Goal: Task Accomplishment & Management: Complete application form

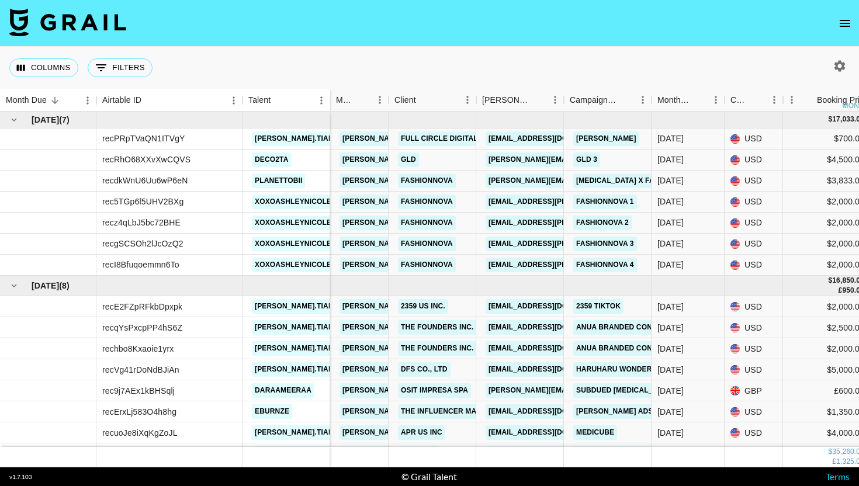
click at [835, 16] on button "open drawer" at bounding box center [844, 23] width 23 height 23
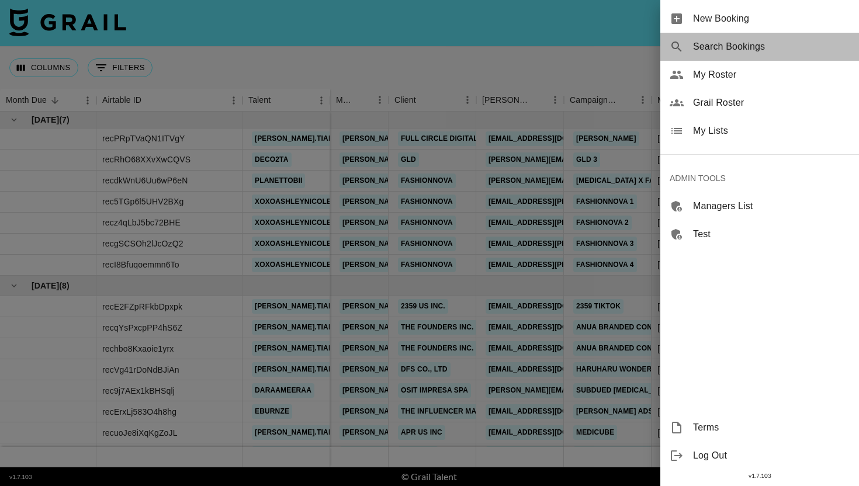
click at [697, 57] on div "Search Bookings" at bounding box center [759, 47] width 199 height 28
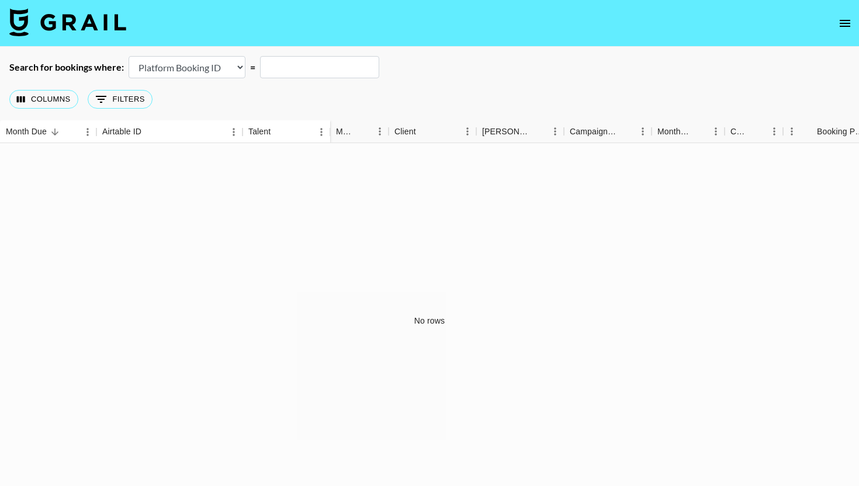
click at [163, 71] on select "Airtable Booking ID Platform Booking ID Platform Campaign ID" at bounding box center [187, 67] width 117 height 22
select select "airtableId"
click at [129, 56] on select "Airtable Booking ID Platform Booking ID Platform Campaign ID" at bounding box center [187, 67] width 117 height 22
click at [318, 69] on input "text" at bounding box center [319, 67] width 119 height 22
paste input "rechyMiHfcLIvut70"
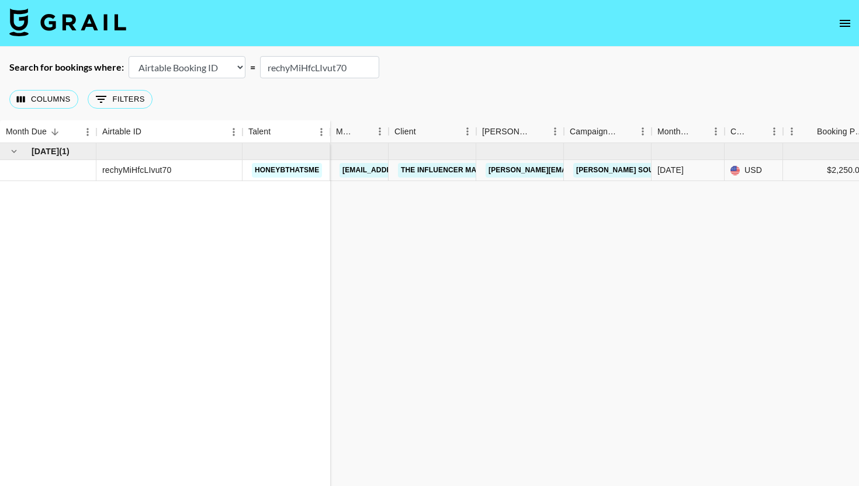
type input "rechyMiHfcLIvut70"
click at [512, 167] on link "[PERSON_NAME][EMAIL_ADDRESS][DOMAIN_NAME]" at bounding box center [581, 170] width 191 height 15
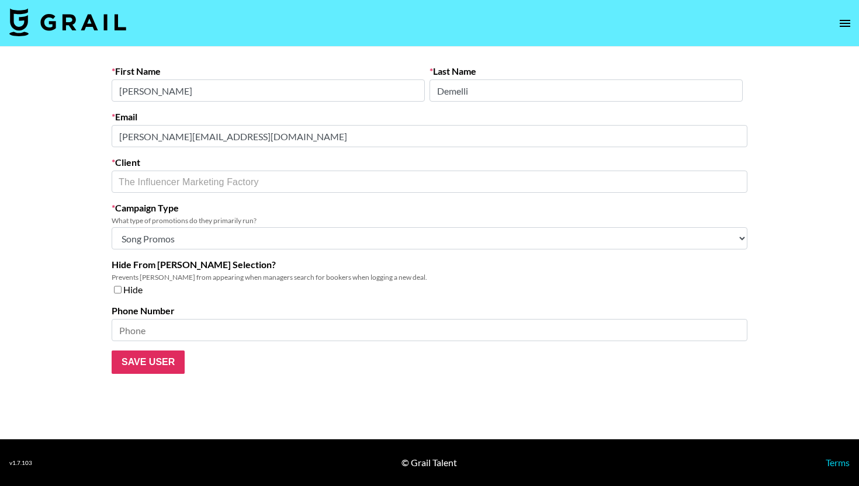
click at [249, 238] on select "Choose Type... Song Promos Brand Promos Both (They work at an agency)" at bounding box center [430, 238] width 636 height 22
select select "Multi"
click at [112, 227] on select "Choose Type... Song Promos Brand Promos Both (They work at an agency)" at bounding box center [430, 238] width 636 height 22
click at [145, 367] on input "Save User" at bounding box center [148, 362] width 73 height 23
click at [160, 360] on input "Save User" at bounding box center [148, 362] width 73 height 23
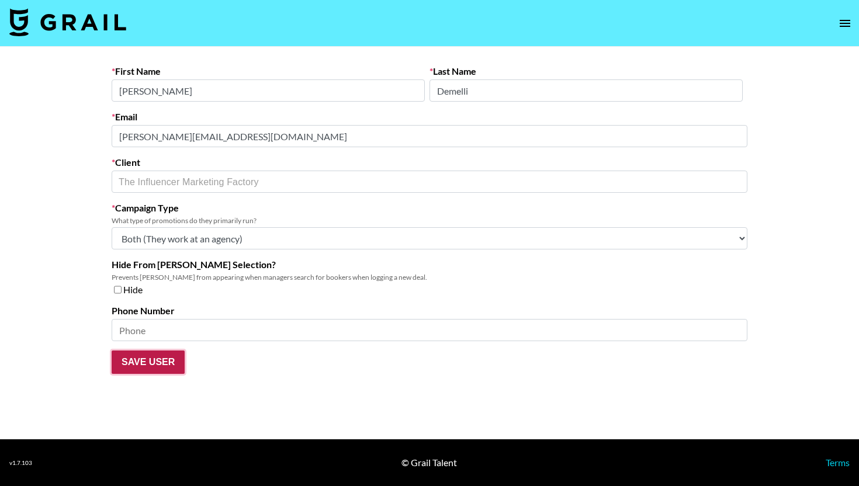
click at [157, 365] on input "Save User" at bounding box center [148, 362] width 73 height 23
click at [306, 356] on form "First Name [PERSON_NAME] Last Name Demelli Email [PERSON_NAME][EMAIL_ADDRESS][D…" at bounding box center [430, 219] width 636 height 309
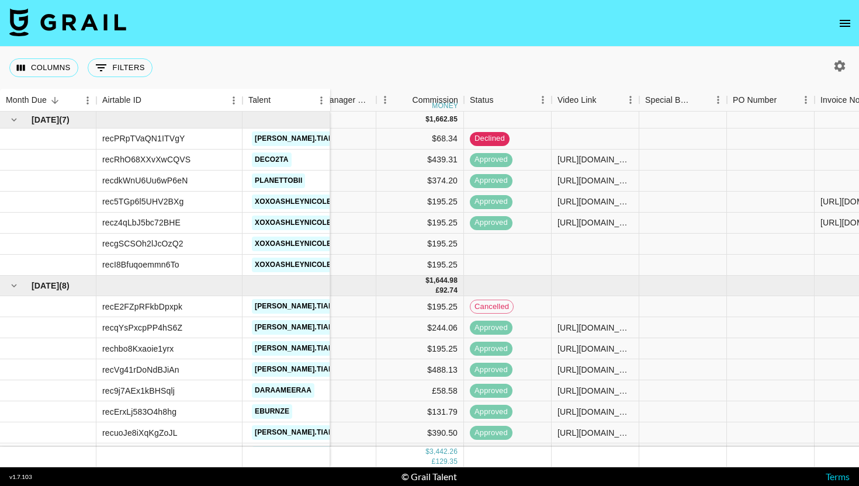
scroll to position [0, 667]
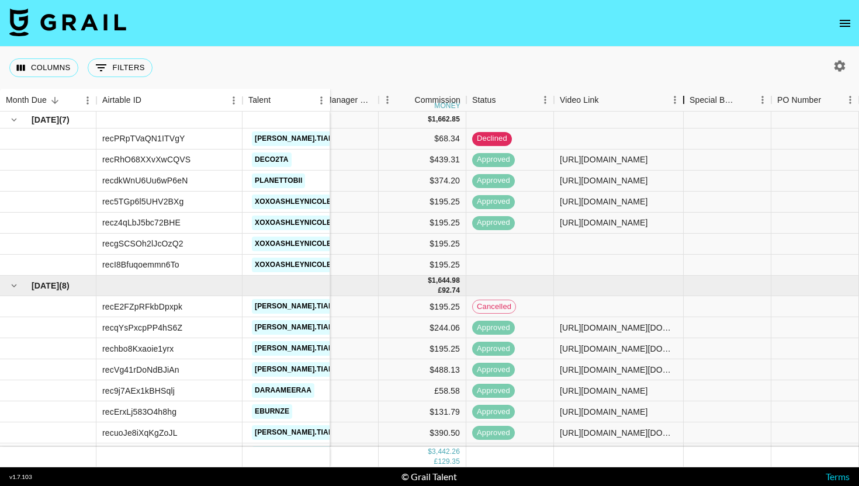
drag, startPoint x: 645, startPoint y: 102, endPoint x: 687, endPoint y: 124, distance: 47.8
click at [687, 124] on div "Month Due Airtable ID Talent Manager Client [PERSON_NAME] Campaign (Type) Month…" at bounding box center [429, 278] width 859 height 379
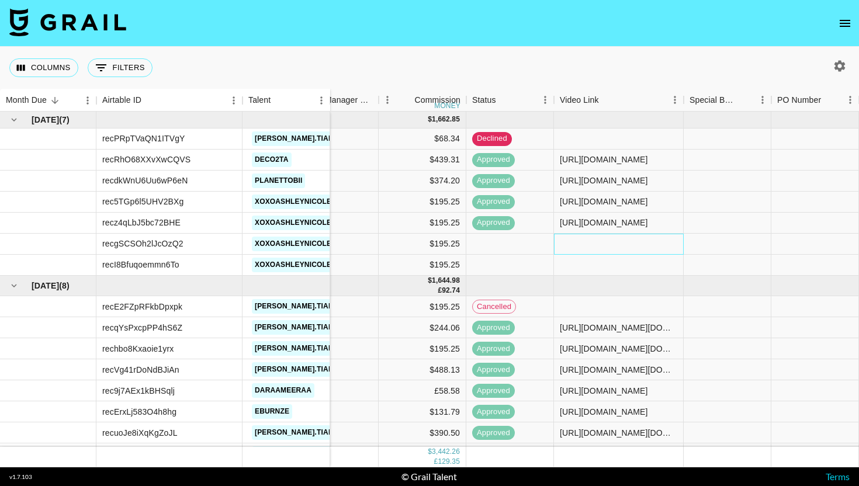
click at [606, 245] on div at bounding box center [619, 244] width 130 height 21
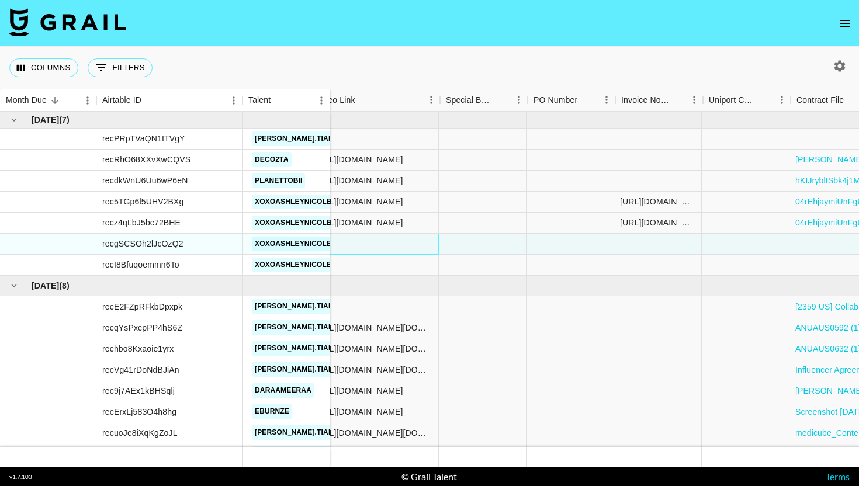
scroll to position [0, 911]
click at [661, 226] on div "[URL][DOMAIN_NAME] [URL][DOMAIN_NAME] [URL][DOMAIN_NAME] [URL][DOMAIN_NAME] [UR…" at bounding box center [658, 223] width 75 height 12
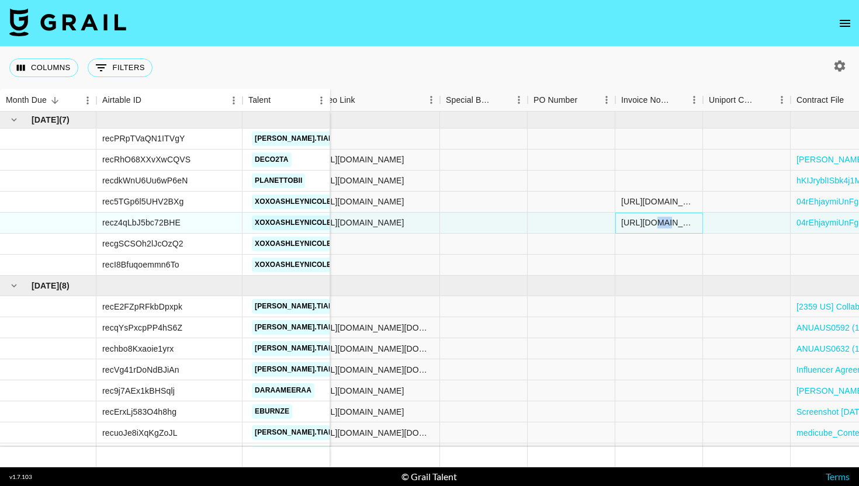
click at [661, 226] on div "[URL][DOMAIN_NAME] [URL][DOMAIN_NAME] [URL][DOMAIN_NAME] [URL][DOMAIN_NAME] [UR…" at bounding box center [658, 223] width 75 height 12
click at [661, 226] on div "[URL][DOMAIN_NAME] [URL][DOMAIN_NAME] [URL][DOMAIN_NAME] [URL][DOMAIN_NAME] [UR…" at bounding box center [659, 223] width 88 height 21
click at [659, 206] on textarea "[URL][DOMAIN_NAME] [URL][DOMAIN_NAME] [URL][DOMAIN_NAME] [URL][DOMAIN_NAME] [UR…" at bounding box center [680, 188] width 119 height 54
drag, startPoint x: 619, startPoint y: 167, endPoint x: 695, endPoint y: 184, distance: 78.5
click at [695, 184] on div "https://www.instagram.com/reel/DL52OWcxL4o/?igsh=MTg0bDZ5cGN6dWlzaw== https://w…" at bounding box center [680, 188] width 129 height 68
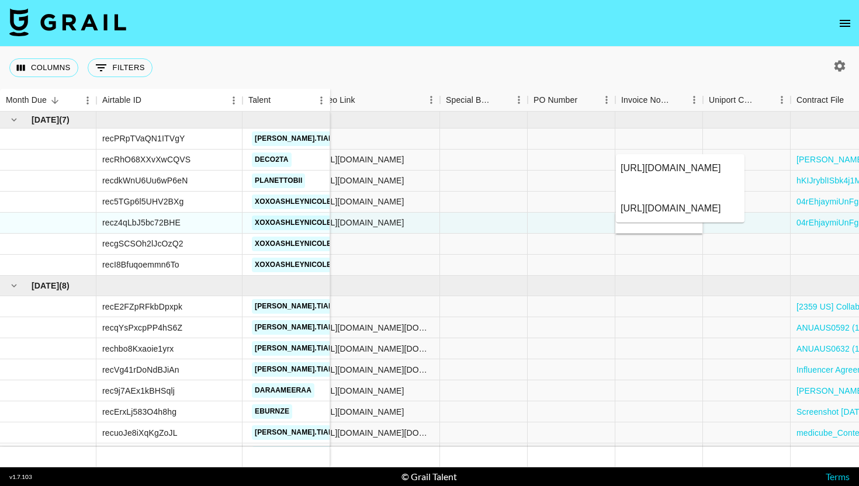
click at [670, 191] on textarea "[URL][DOMAIN_NAME] [URL][DOMAIN_NAME] [URL][DOMAIN_NAME] [URL][DOMAIN_NAME] [UR…" at bounding box center [680, 188] width 119 height 54
click at [406, 247] on div at bounding box center [375, 244] width 130 height 21
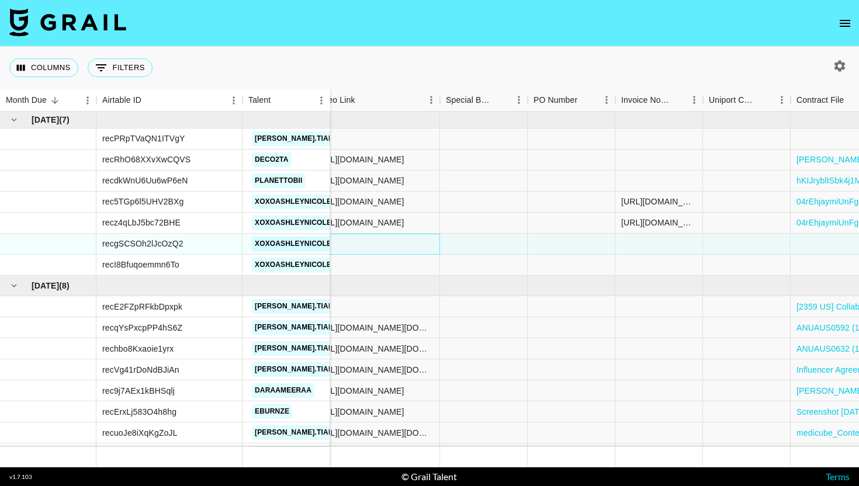
click at [406, 247] on div at bounding box center [375, 244] width 130 height 21
click at [393, 247] on input "text" at bounding box center [371, 243] width 121 height 9
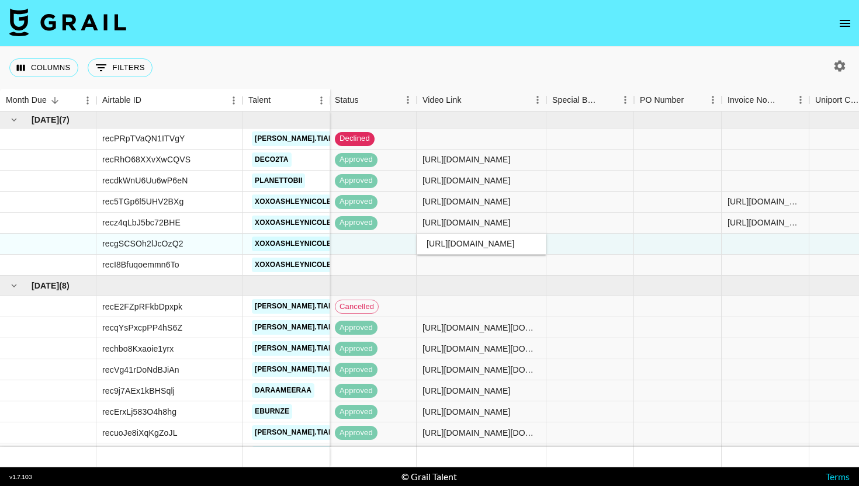
scroll to position [0, 219]
type input "https://www.instagram.com/reel/DL52OWcxL4o/?igsh=MTg0bDZ5cGN6dWlzaw=="
click at [580, 247] on div at bounding box center [590, 244] width 88 height 21
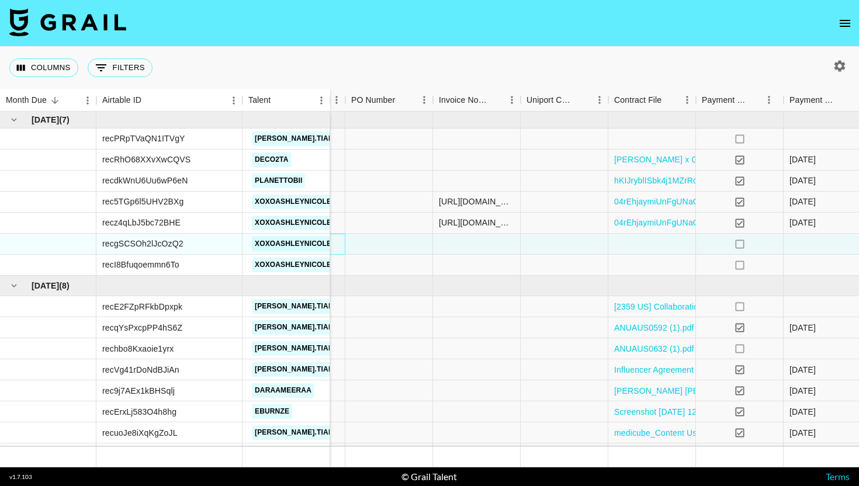
scroll to position [0, 1198]
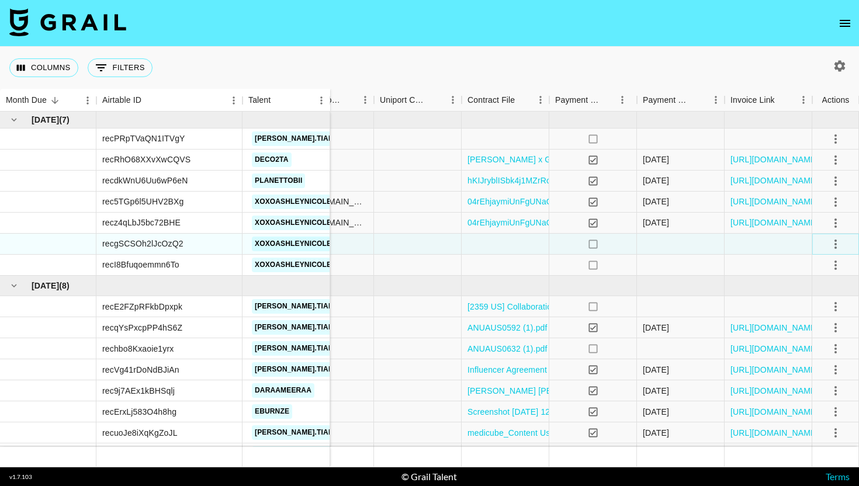
click at [833, 243] on icon "select merge strategy" at bounding box center [836, 244] width 14 height 14
click at [826, 353] on div "Approve" at bounding box center [810, 354] width 36 height 14
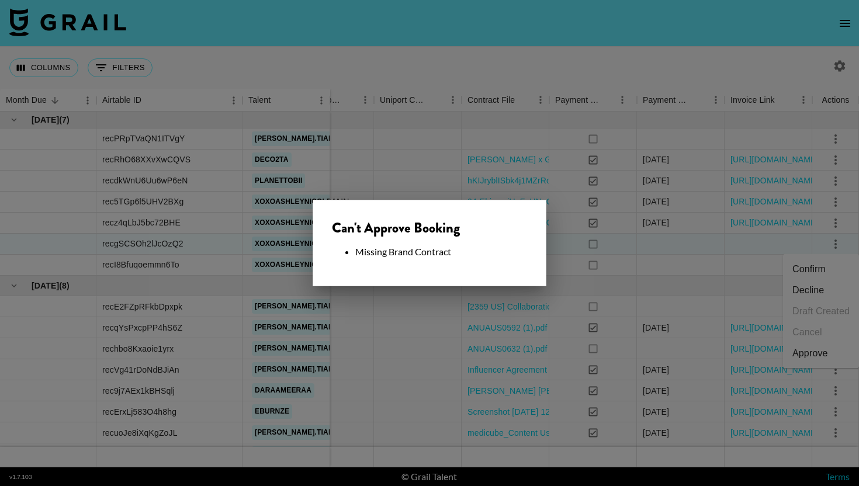
click at [570, 243] on div at bounding box center [429, 243] width 859 height 486
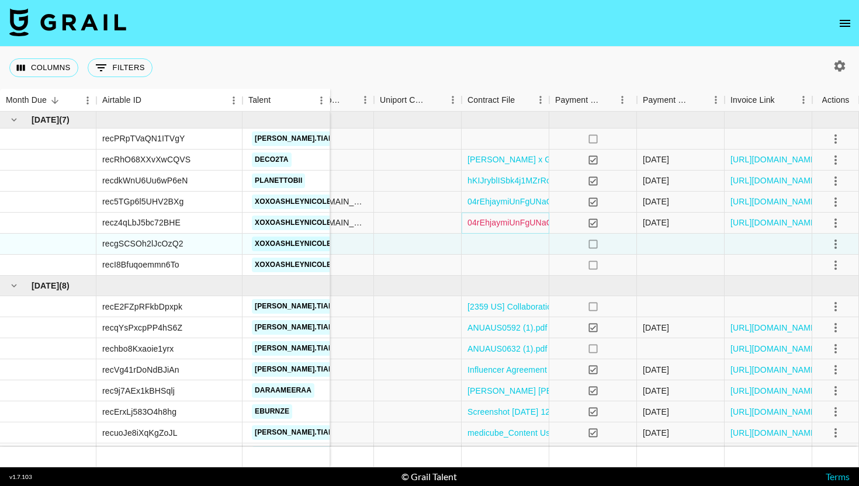
click at [496, 224] on link "04rEhjaymiUnFgUNaOfjvHww5Fr21742305967212Influencer Agreement with [PERSON_NAME…" at bounding box center [689, 223] width 444 height 12
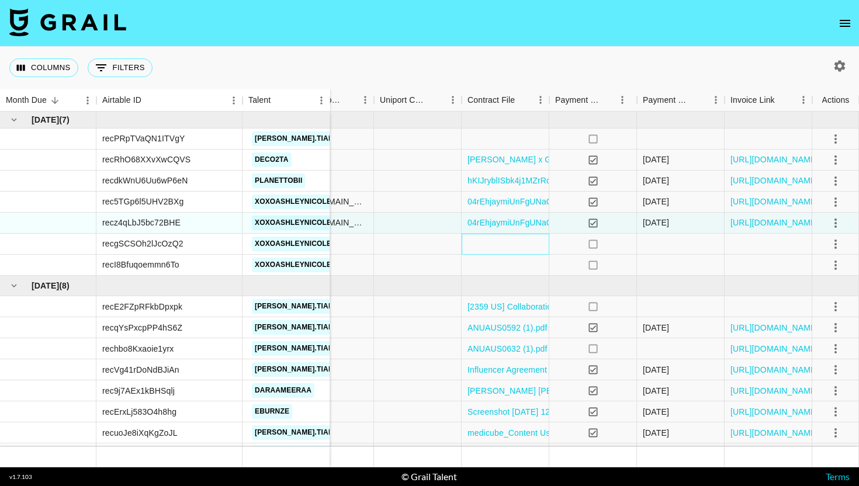
click at [501, 247] on div at bounding box center [506, 244] width 88 height 21
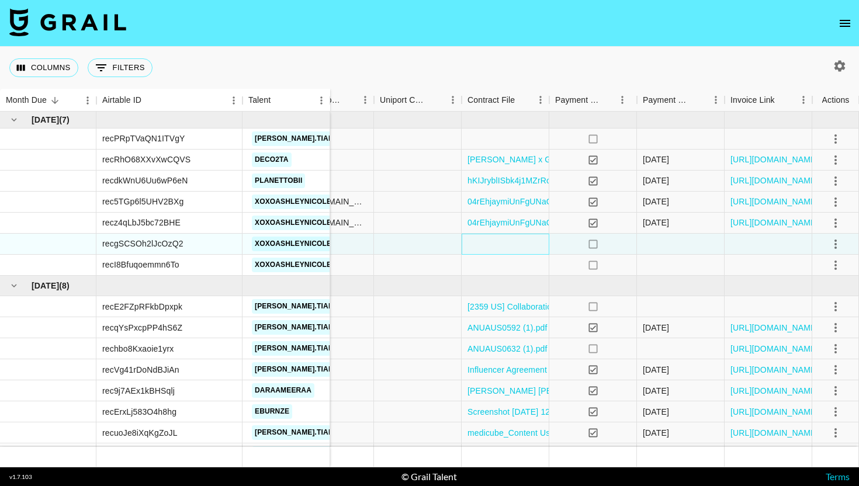
click at [501, 247] on div at bounding box center [506, 244] width 88 height 21
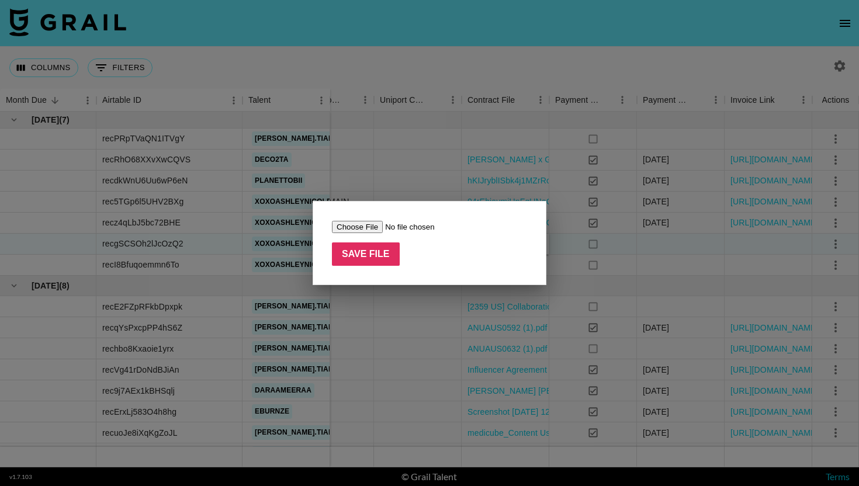
click at [353, 225] on input "file" at bounding box center [406, 227] width 148 height 12
type input "C:\fakepath\wkP7kzefSGQqwxgVsZHZIe5b0us1175637029112604rEhjaymiUnFgUNaOfjvHww5F…"
click at [385, 254] on input "Save File" at bounding box center [366, 254] width 68 height 23
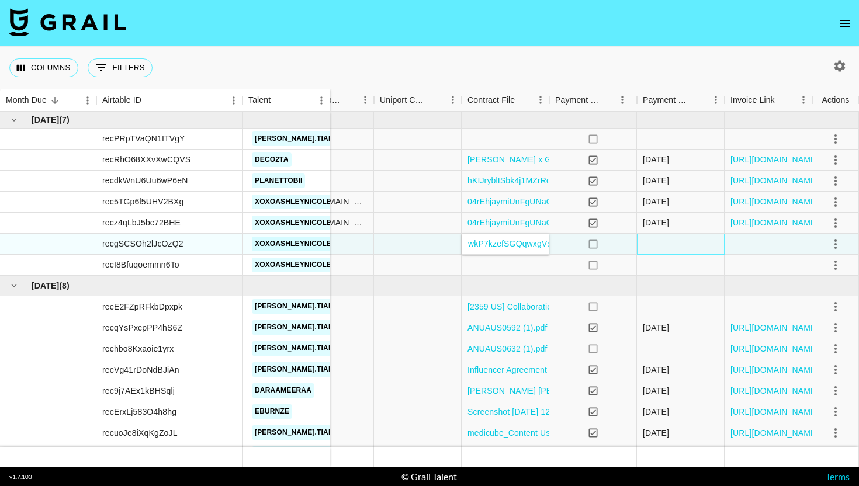
click at [666, 245] on div at bounding box center [681, 244] width 88 height 21
click at [839, 243] on icon "select merge strategy" at bounding box center [836, 244] width 14 height 14
click at [821, 353] on div "Approve" at bounding box center [810, 354] width 36 height 14
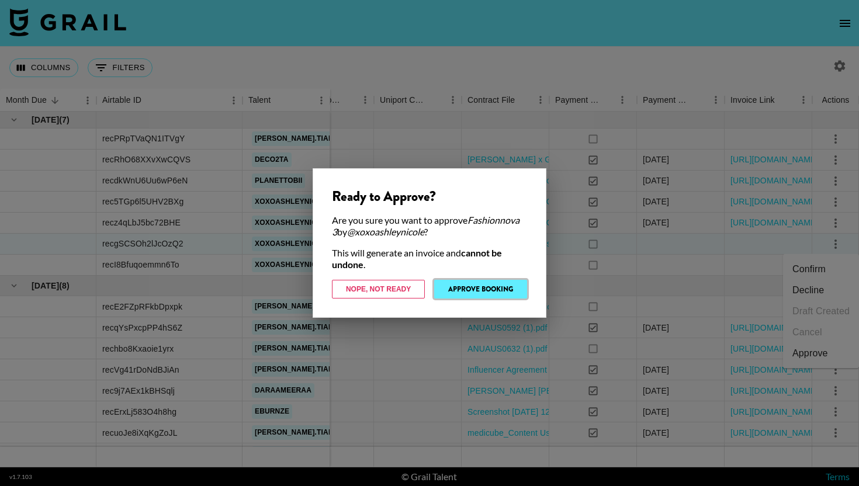
click at [470, 295] on button "Approve Booking" at bounding box center [480, 289] width 93 height 19
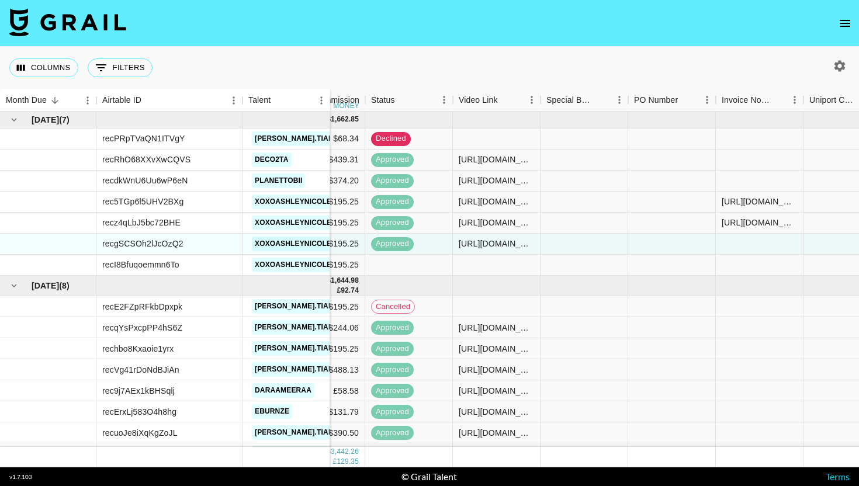
scroll to position [0, 763]
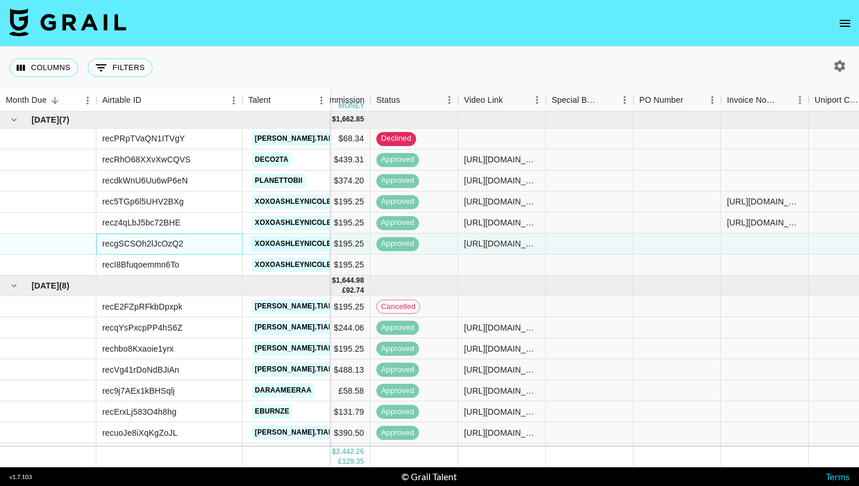
click at [165, 243] on div "recgSCSOh2lJcOzQ2" at bounding box center [142, 244] width 81 height 12
copy div "recgSCSOh2lJcOzQ2"
click at [586, 244] on div at bounding box center [590, 244] width 88 height 21
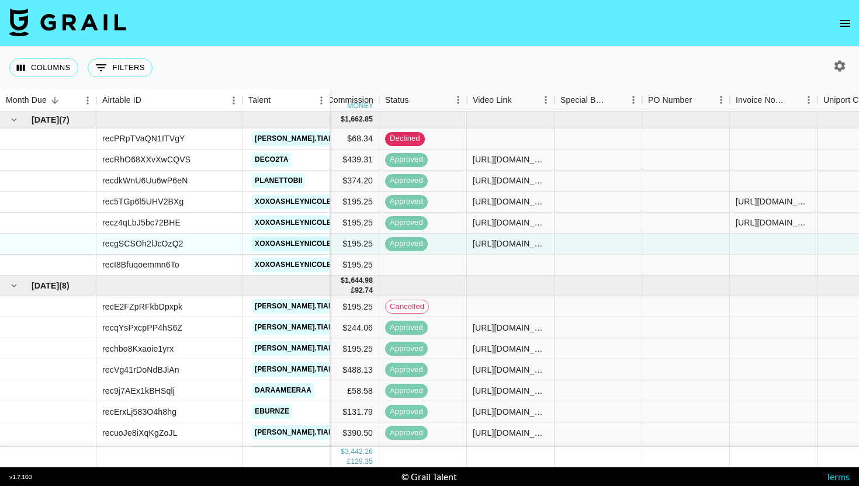
click at [842, 26] on icon "open drawer" at bounding box center [845, 23] width 11 height 7
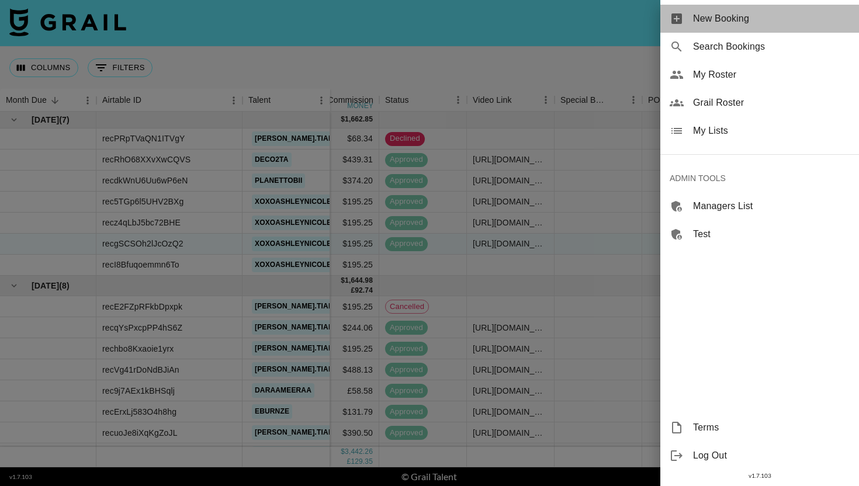
click at [724, 23] on span "New Booking" at bounding box center [771, 19] width 157 height 14
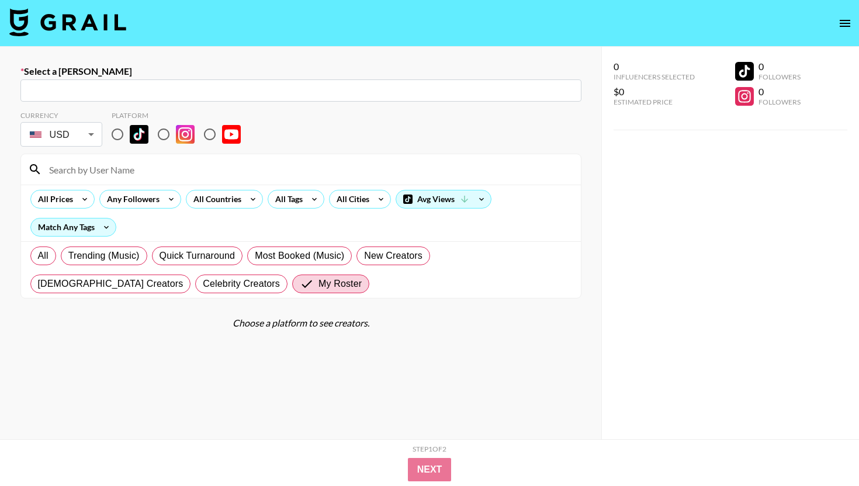
click at [81, 94] on input "text" at bounding box center [300, 90] width 547 height 13
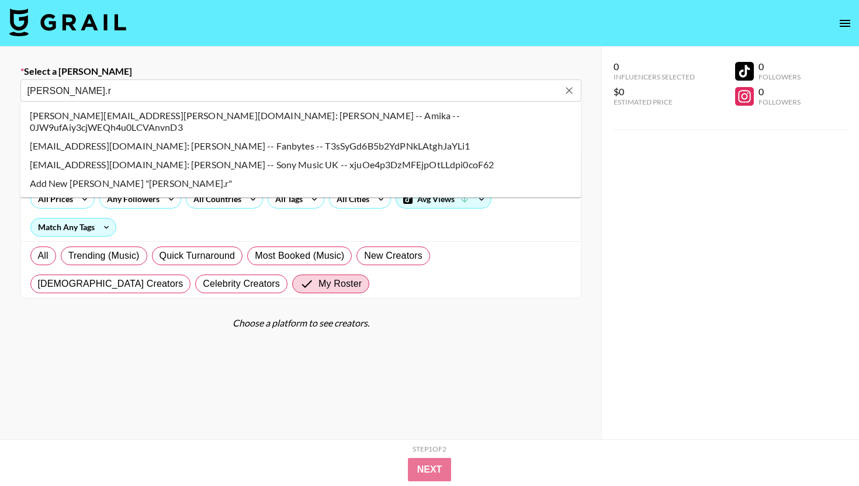
click at [90, 155] on li "liz.rivers@sonymusic.com: Liz Rivers -- Sony Music UK -- xjuOe4p3DzMFEjpOtLLdpi…" at bounding box center [300, 164] width 561 height 19
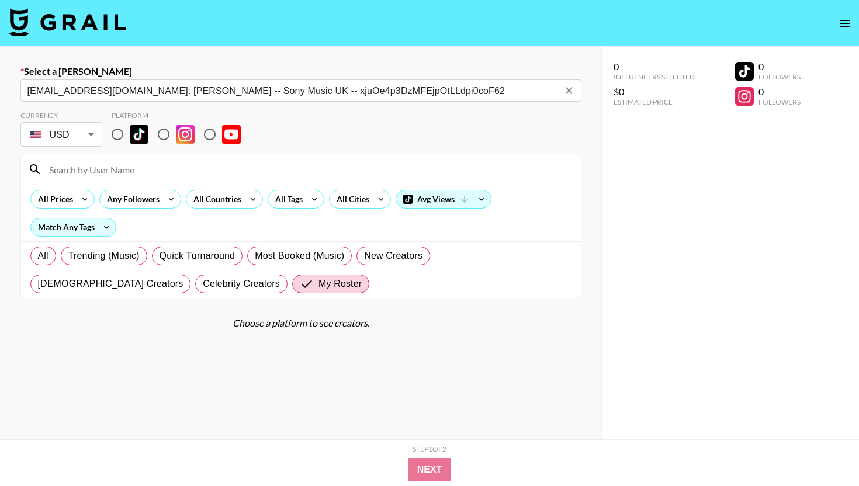
type input "liz.rivers@sonymusic.com: Liz Rivers -- Sony Music UK -- xjuOe4p3DzMFEjpOtLLdpi…"
click at [84, 137] on body "Select a Booker liz.rivers@sonymusic.com: Liz Rivers -- Sony Music UK -- xjuOe4…" at bounding box center [429, 284] width 859 height 569
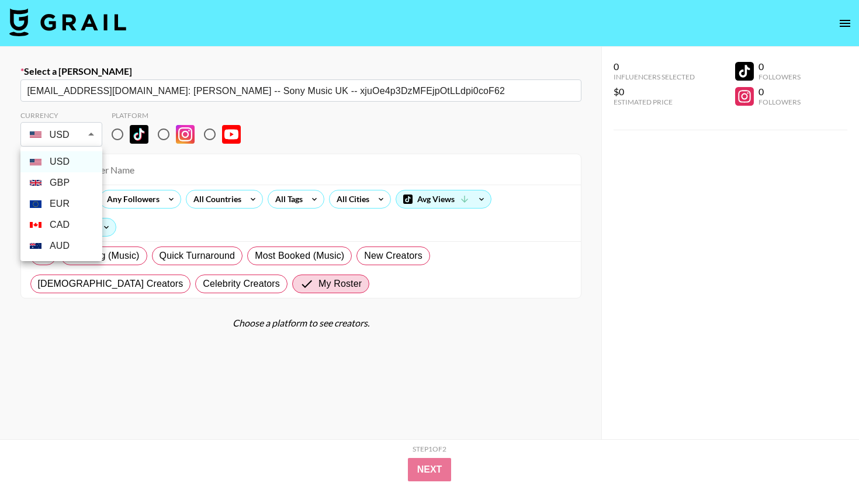
click at [84, 137] on div at bounding box center [429, 243] width 859 height 486
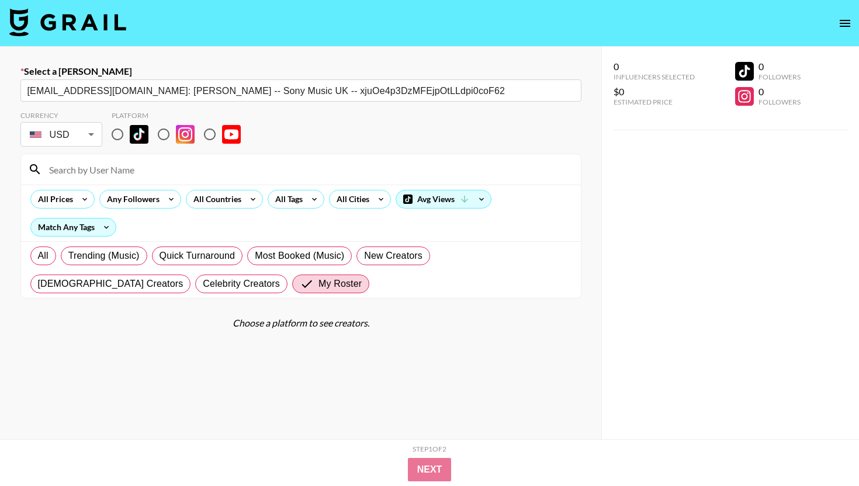
click at [69, 134] on body "Select a Booker liz.rivers@sonymusic.com: Liz Rivers -- Sony Music UK -- xjuOe4…" at bounding box center [429, 284] width 859 height 569
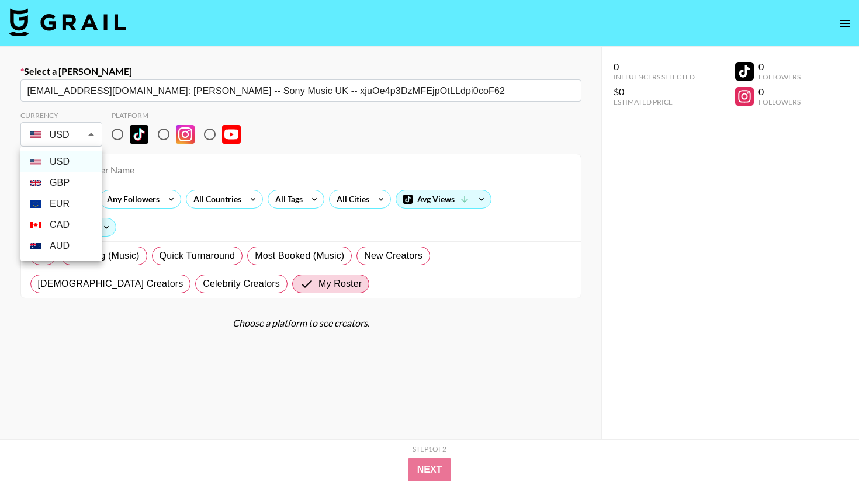
click at [63, 164] on li "USD" at bounding box center [61, 161] width 82 height 21
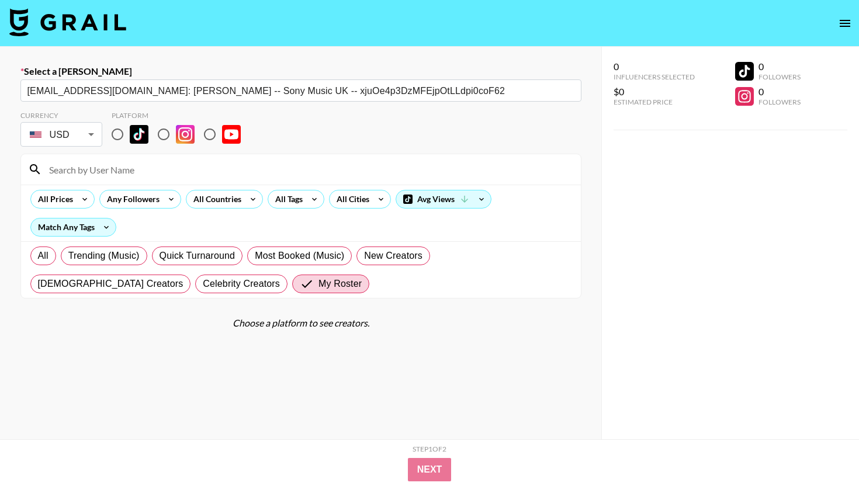
click at [62, 141] on body "Select a Booker liz.rivers@sonymusic.com: Liz Rivers -- Sony Music UK -- xjuOe4…" at bounding box center [429, 284] width 859 height 569
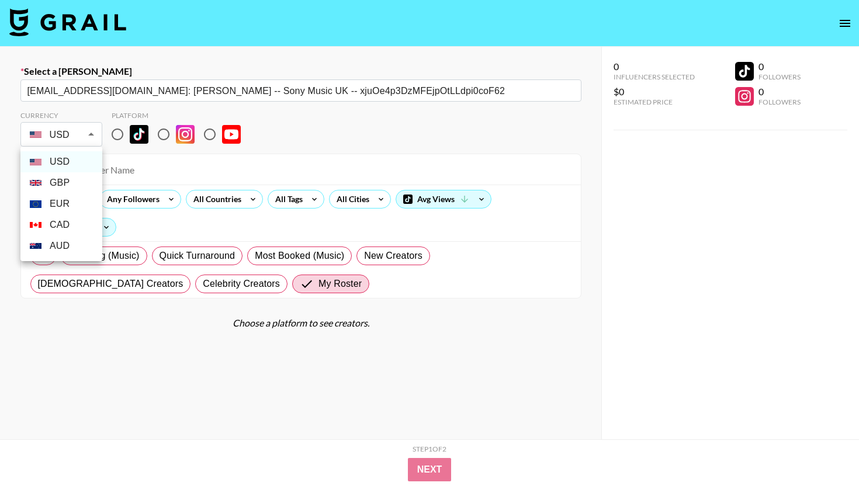
click at [63, 178] on li "GBP" at bounding box center [61, 182] width 82 height 21
type input "GBP"
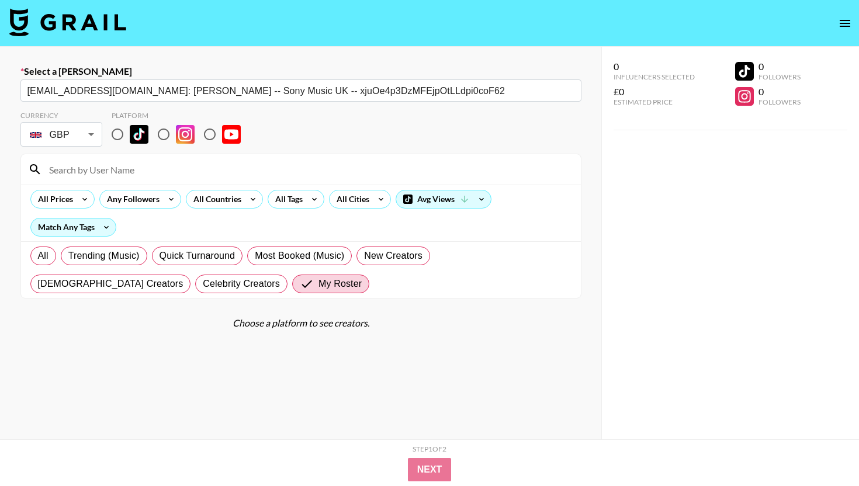
click at [115, 137] on input "radio" at bounding box center [117, 134] width 25 height 25
radio input "true"
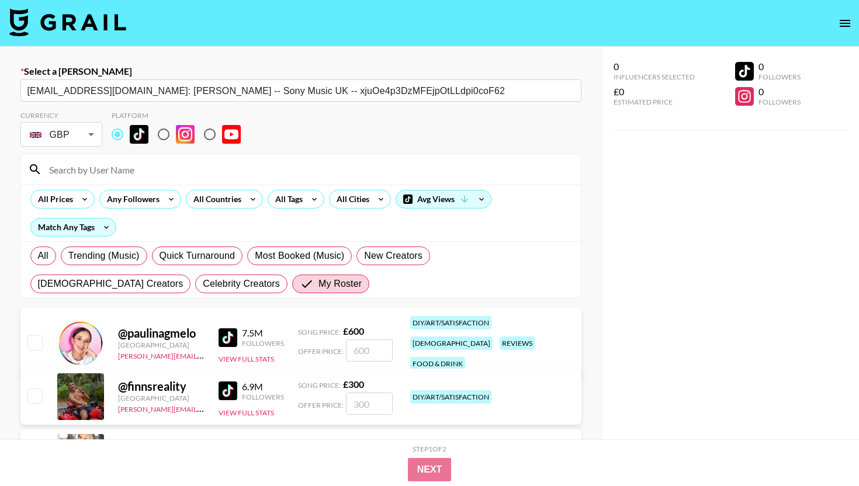
click at [138, 165] on input at bounding box center [308, 169] width 532 height 19
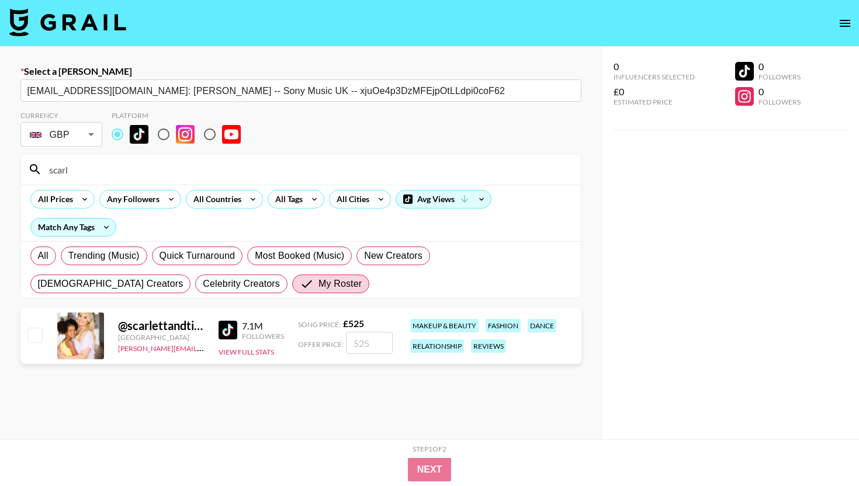
type input "scarl"
click at [367, 347] on input "number" at bounding box center [369, 343] width 47 height 22
paste input "500"
checkbox input "true"
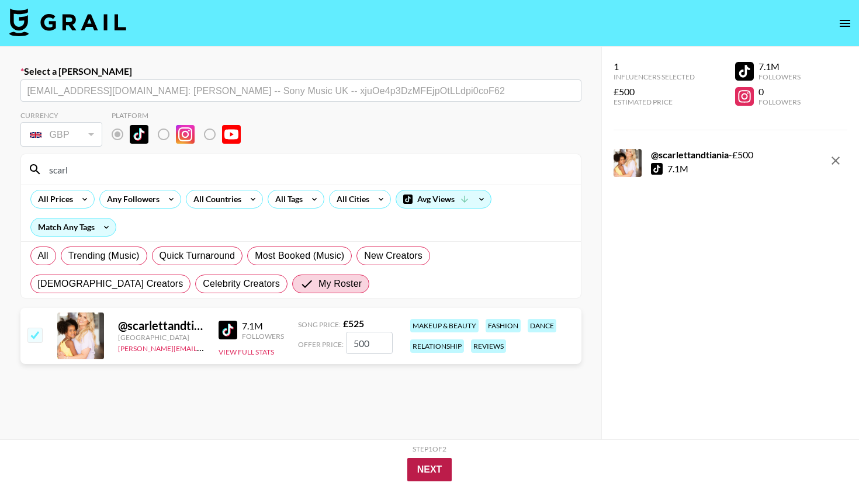
type input "500"
click at [437, 472] on button "Next" at bounding box center [429, 469] width 45 height 23
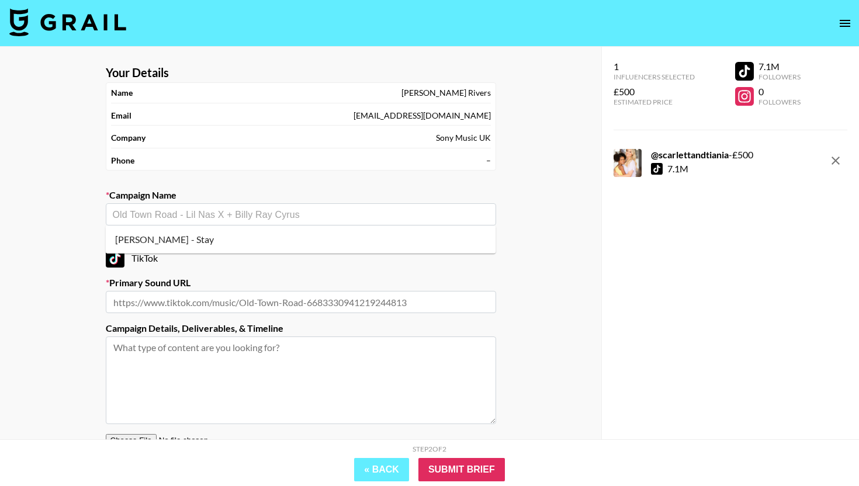
click at [167, 209] on input "text" at bounding box center [301, 214] width 376 height 13
click at [171, 234] on li "Myles Smith - Stay" at bounding box center [301, 239] width 390 height 19
type input "Myles Smith - Stay"
type input "https://www.tiktok.com/music/STAY-DEMO-7542596556603280150"
type textarea "TikTok -- TikTok -- 1 Tik Tok"
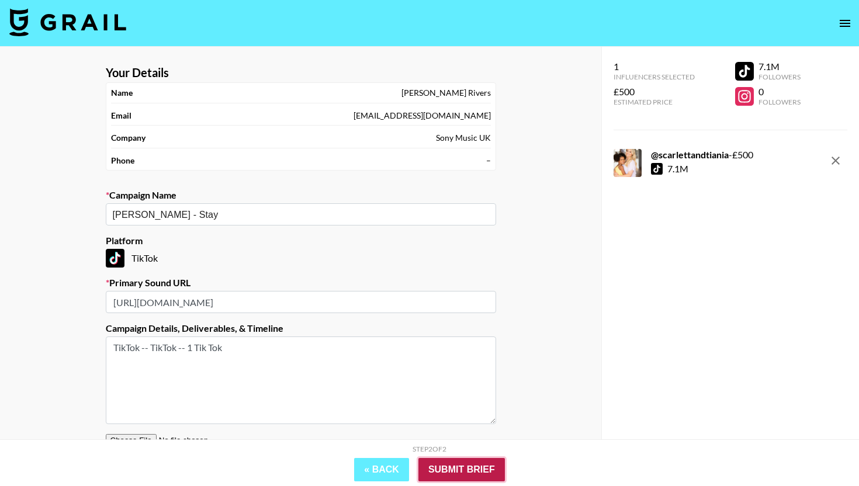
click at [468, 465] on input "Submit Brief" at bounding box center [461, 469] width 86 height 23
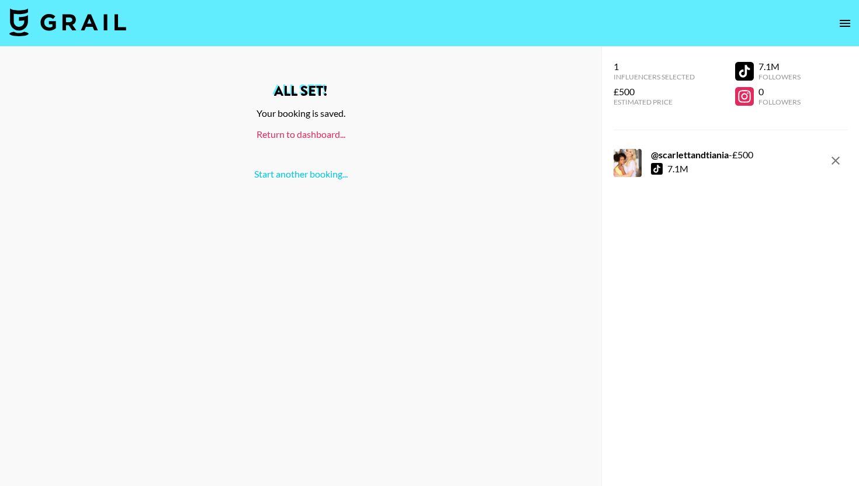
click at [317, 136] on link "Return to dashboard..." at bounding box center [301, 134] width 89 height 11
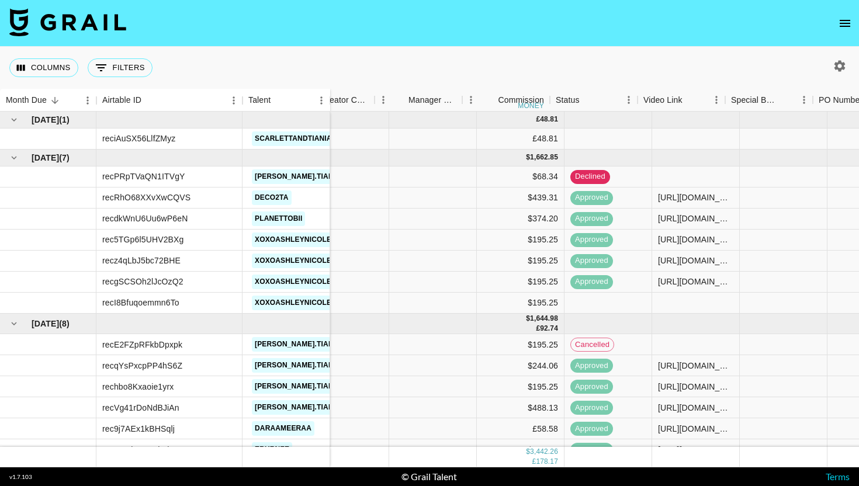
scroll to position [0, 584]
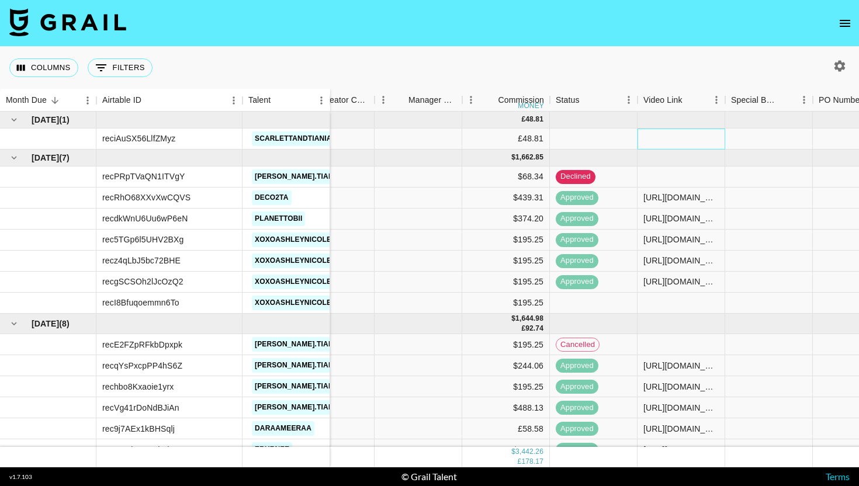
click at [675, 139] on div at bounding box center [682, 139] width 88 height 21
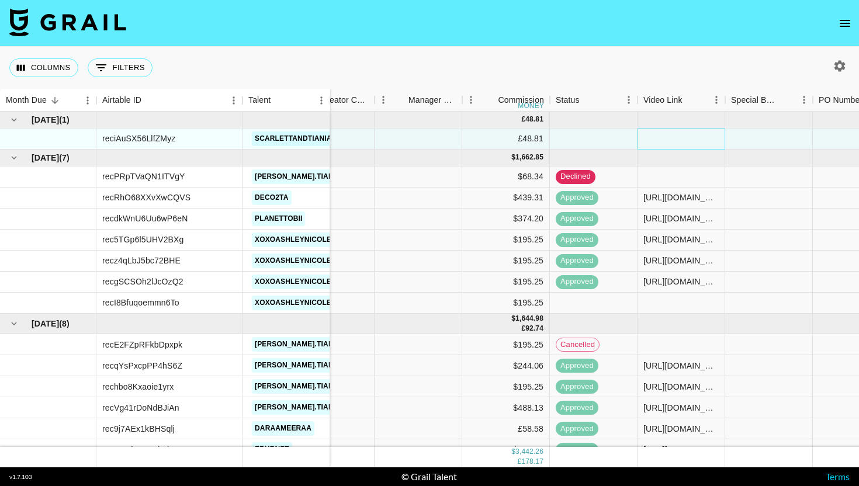
click at [675, 139] on div at bounding box center [682, 139] width 88 height 21
paste input "https://www.tiktok.com/@scarlettandtiania/video/7553044373236174093?_t=ZT-8zx1Y…"
type input "https://www.tiktok.com/@scarlettandtiania/video/7553044373236174093?_t=ZT-8zx1Y…"
click at [760, 139] on div at bounding box center [769, 139] width 88 height 21
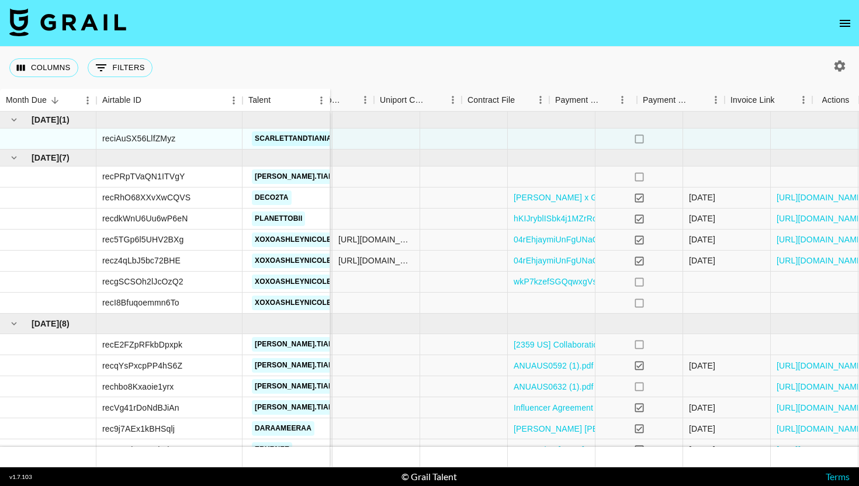
scroll to position [0, 1198]
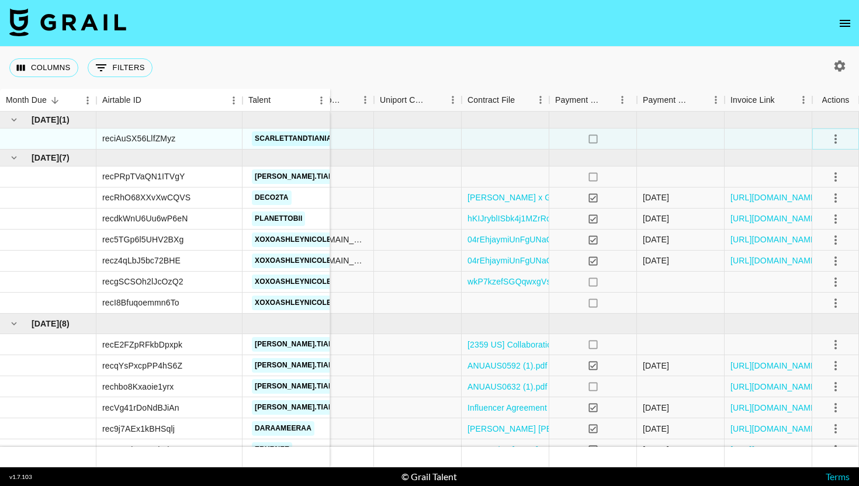
click at [841, 139] on icon "select merge strategy" at bounding box center [836, 139] width 14 height 14
click at [815, 244] on div "Approve" at bounding box center [810, 248] width 36 height 14
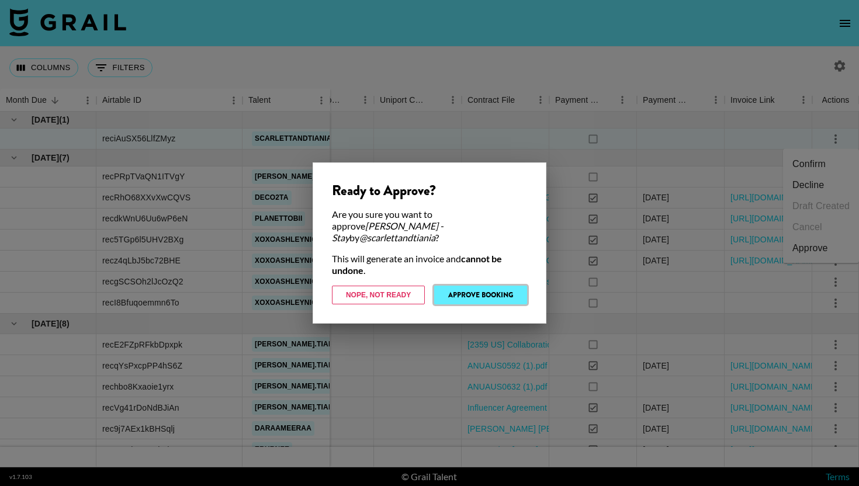
click at [482, 289] on button "Approve Booking" at bounding box center [480, 295] width 93 height 19
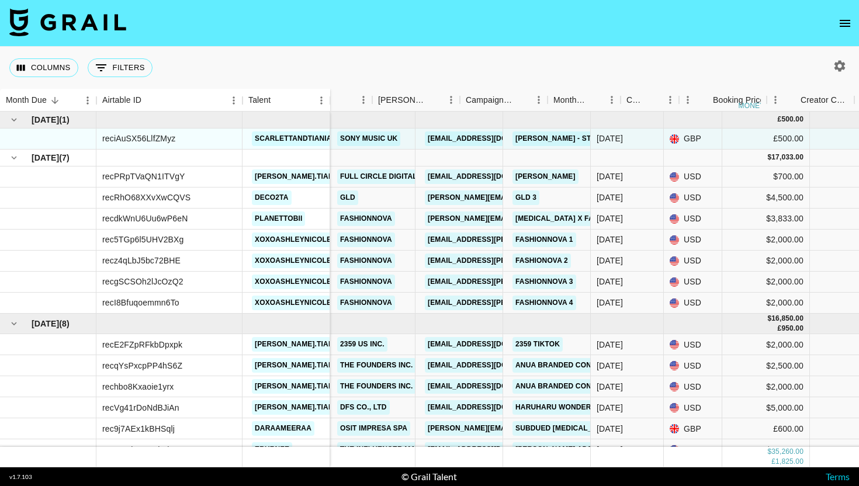
scroll to position [0, 0]
